Goal: Task Accomplishment & Management: Use online tool/utility

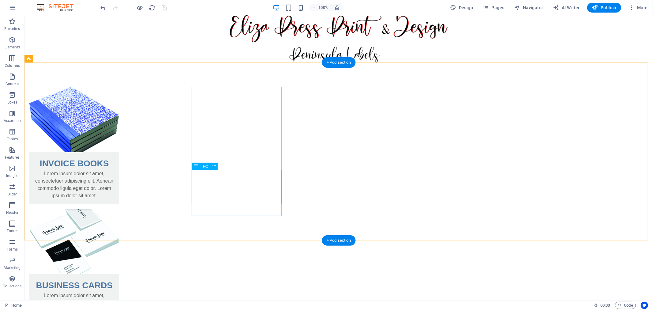
click at [119, 175] on div "Lorem ipsum dolor sit amet, consectetuer adipiscing elit. Aenean commodo ligula…" at bounding box center [74, 187] width 90 height 34
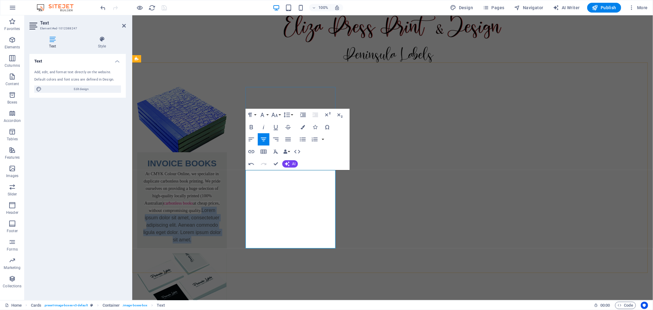
drag, startPoint x: 310, startPoint y: 209, endPoint x: 316, endPoint y: 246, distance: 36.9
click at [226, 246] on div "At CMYK Colour Online, we specialize in duplicate carbonless book printing. We …" at bounding box center [182, 209] width 90 height 78
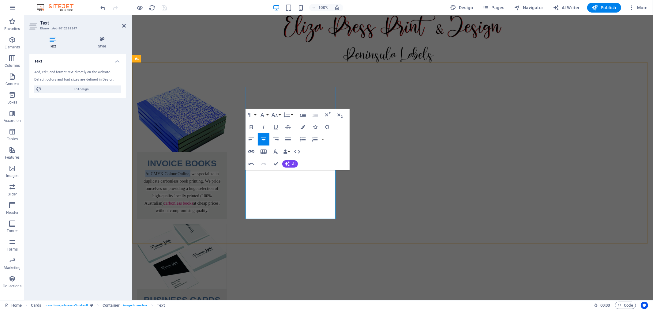
drag, startPoint x: 298, startPoint y: 173, endPoint x: 253, endPoint y: 176, distance: 45.7
click at [222, 176] on p "At CMYK Colour Online, we specialize in duplicate carbonless book printing. We …" at bounding box center [182, 192] width 80 height 44
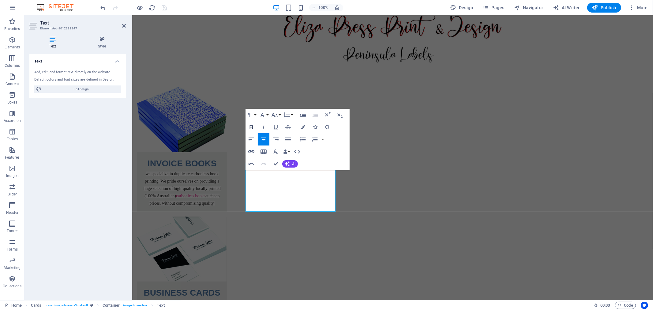
click at [250, 126] on icon "button" at bounding box center [251, 127] width 3 height 4
click at [263, 127] on icon "button" at bounding box center [263, 126] width 7 height 7
drag, startPoint x: 331, startPoint y: 203, endPoint x: 324, endPoint y: 203, distance: 6.7
click at [226, 203] on div "​ ​ we specialize in duplicate carbonless book printing. We pride ourselves on …" at bounding box center [182, 191] width 90 height 42
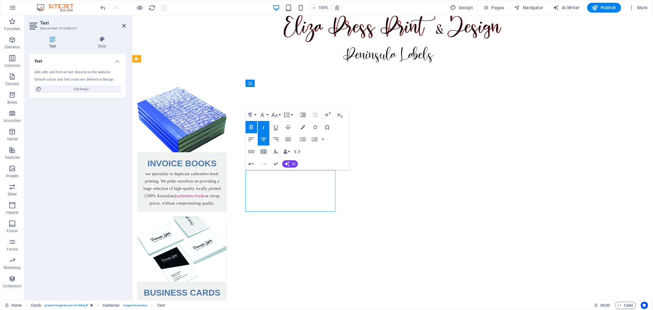
drag, startPoint x: 324, startPoint y: 203, endPoint x: 253, endPoint y: 177, distance: 75.7
click at [222, 177] on p "​ ​ we specialize in duplicate carbonless book printing. We pride ourselves on …" at bounding box center [182, 188] width 80 height 37
click at [263, 128] on icon "button" at bounding box center [263, 126] width 7 height 7
click at [268, 114] on button "Font Family" at bounding box center [264, 115] width 12 height 12
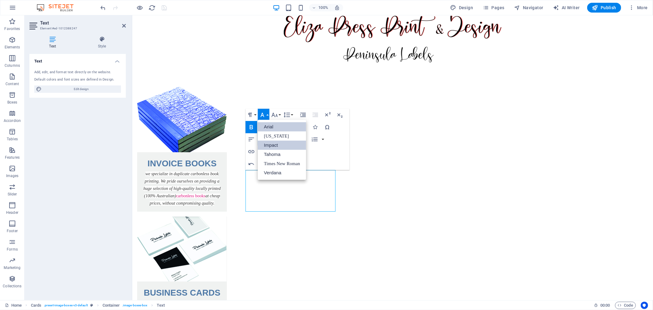
click at [269, 145] on link "Impact" at bounding box center [282, 144] width 48 height 9
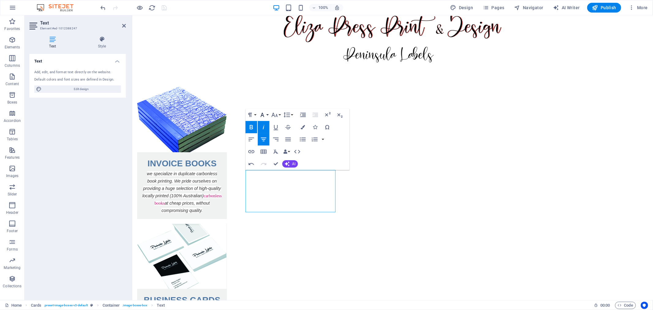
click at [262, 115] on icon "button" at bounding box center [262, 115] width 4 height 4
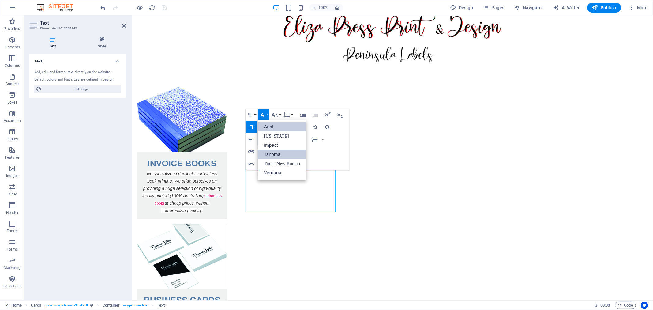
click at [272, 151] on link "Tahoma" at bounding box center [282, 154] width 48 height 9
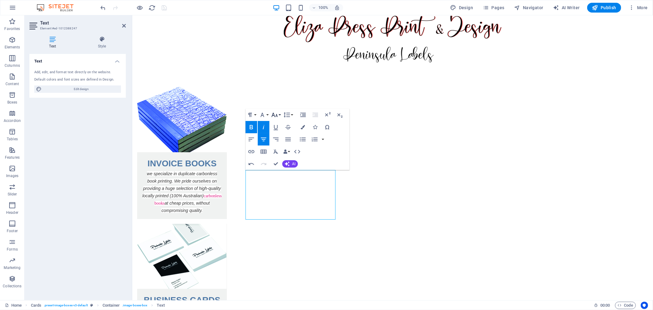
click at [277, 117] on icon "button" at bounding box center [274, 115] width 6 height 4
click at [276, 144] on link "10" at bounding box center [281, 144] width 22 height 9
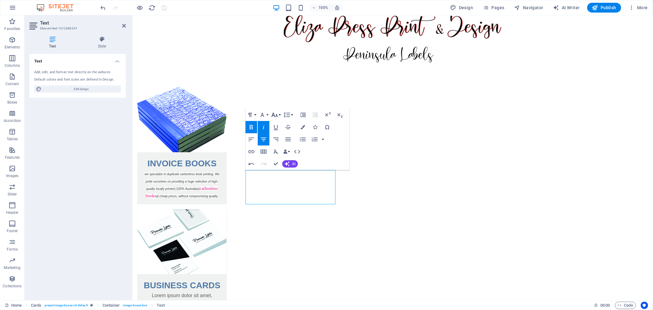
click at [273, 115] on icon "button" at bounding box center [274, 115] width 6 height 4
click at [285, 191] on link "24" at bounding box center [281, 190] width 22 height 9
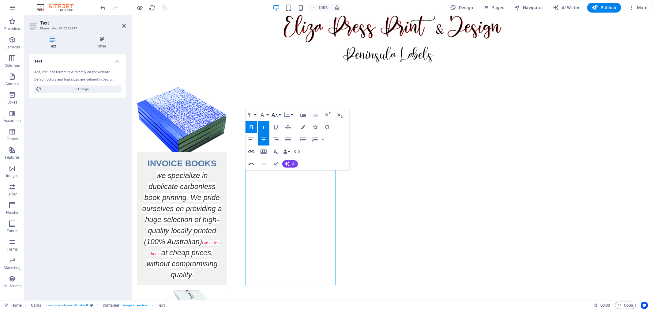
click at [278, 117] on icon "button" at bounding box center [274, 114] width 7 height 7
click at [281, 173] on link "14" at bounding box center [281, 172] width 22 height 9
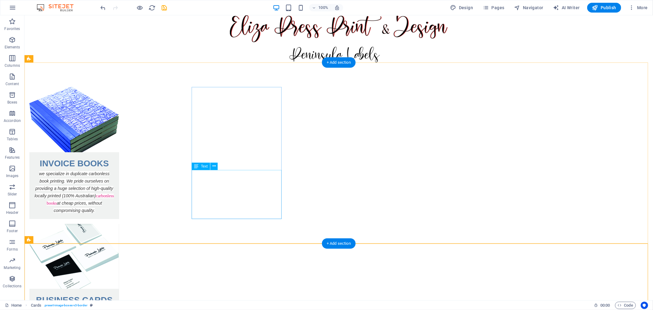
click at [119, 174] on div "we specialize in duplicate carbonless book printing. We pride ourselves on prov…" at bounding box center [74, 194] width 90 height 49
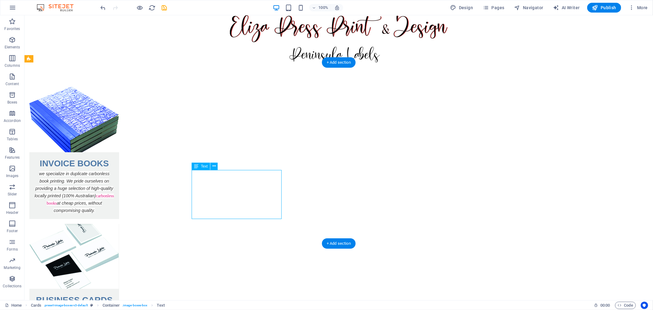
click at [119, 174] on div "we specialize in duplicate carbonless book printing. We pride ourselves on prov…" at bounding box center [74, 194] width 90 height 49
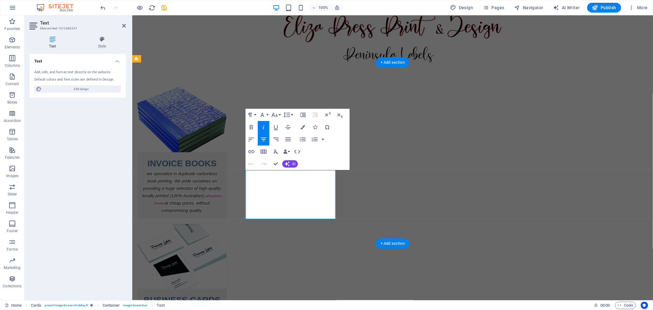
click at [221, 174] on em "we specialize in duplicate carbonless book printing. We pride ourselves on prov…" at bounding box center [181, 184] width 79 height 27
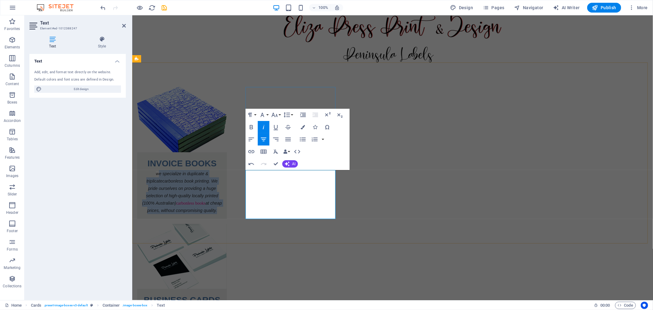
drag, startPoint x: 253, startPoint y: 175, endPoint x: 323, endPoint y: 215, distance: 80.7
click at [226, 215] on div "we specialize in duplicate & triplicate carbonless book printing. We pride ours…" at bounding box center [182, 194] width 90 height 49
click at [294, 159] on div "Undo Redo Confirm (Ctrl+⏎) AI Improve Make shorter Make longer Fix spelling & g…" at bounding box center [271, 164] width 53 height 12
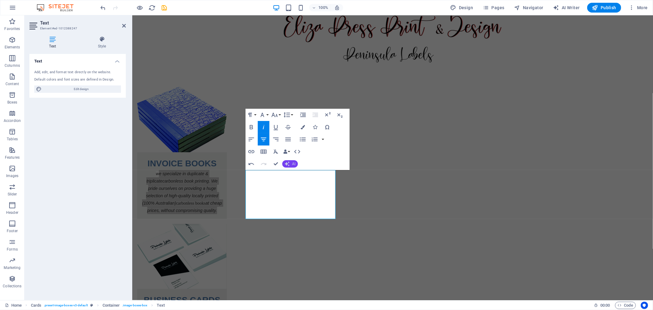
click at [290, 164] on button "AI" at bounding box center [290, 163] width 16 height 7
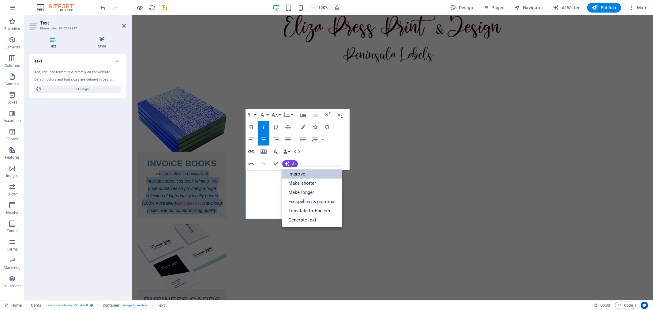
click at [311, 173] on link "Improve" at bounding box center [312, 173] width 60 height 9
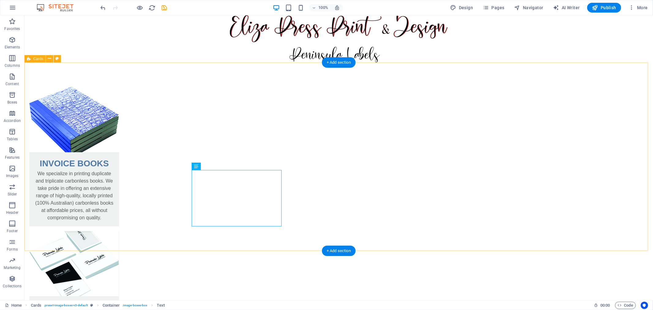
click at [145, 153] on div "INVOICE BOOKS We specialize in printing duplicate and triplicate carbonless boo…" at bounding box center [338, 284] width 628 height 444
